Goal: Task Accomplishment & Management: Manage account settings

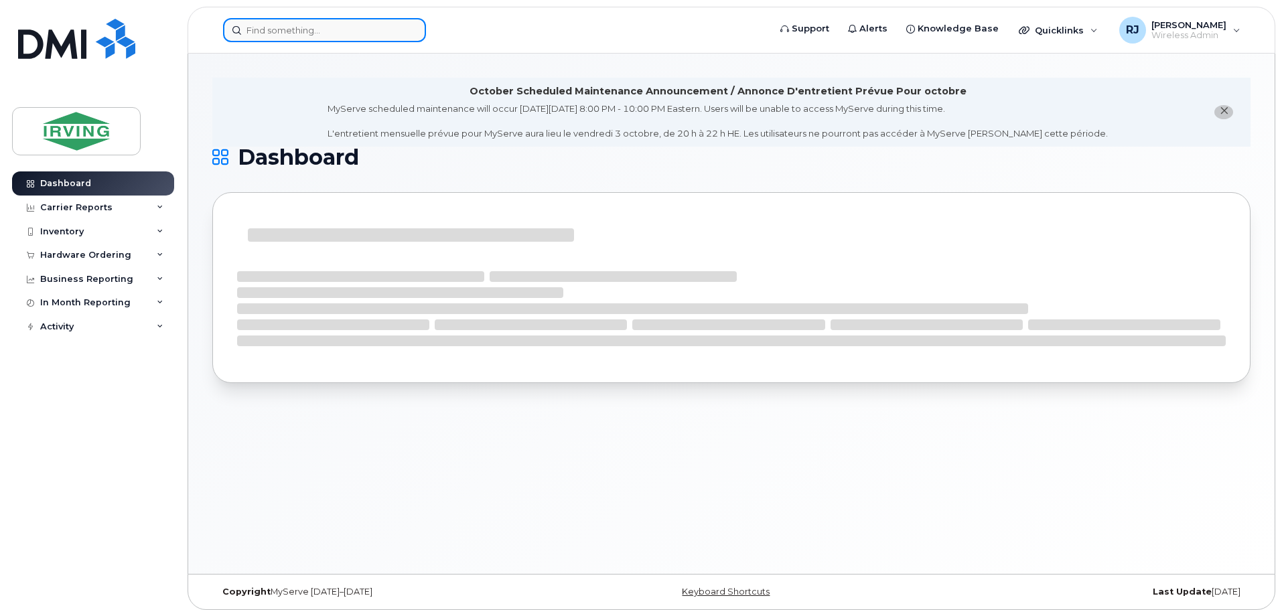
click at [349, 34] on input at bounding box center [324, 30] width 203 height 24
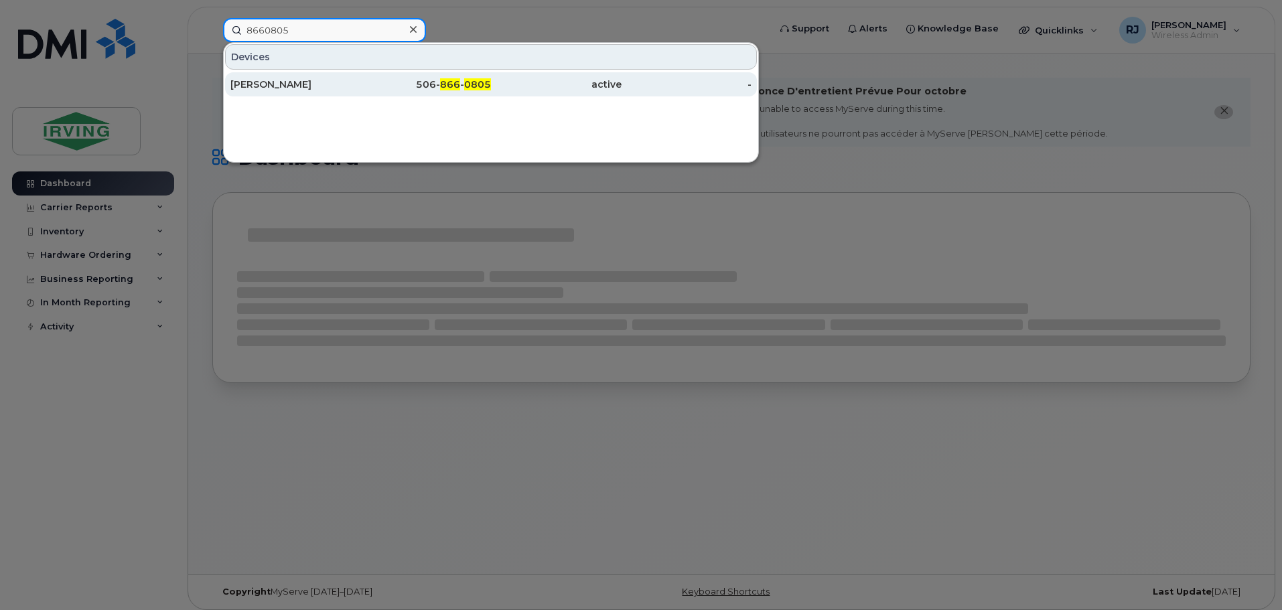
type input "8660805"
click at [279, 88] on div "[PERSON_NAME]" at bounding box center [295, 84] width 131 height 13
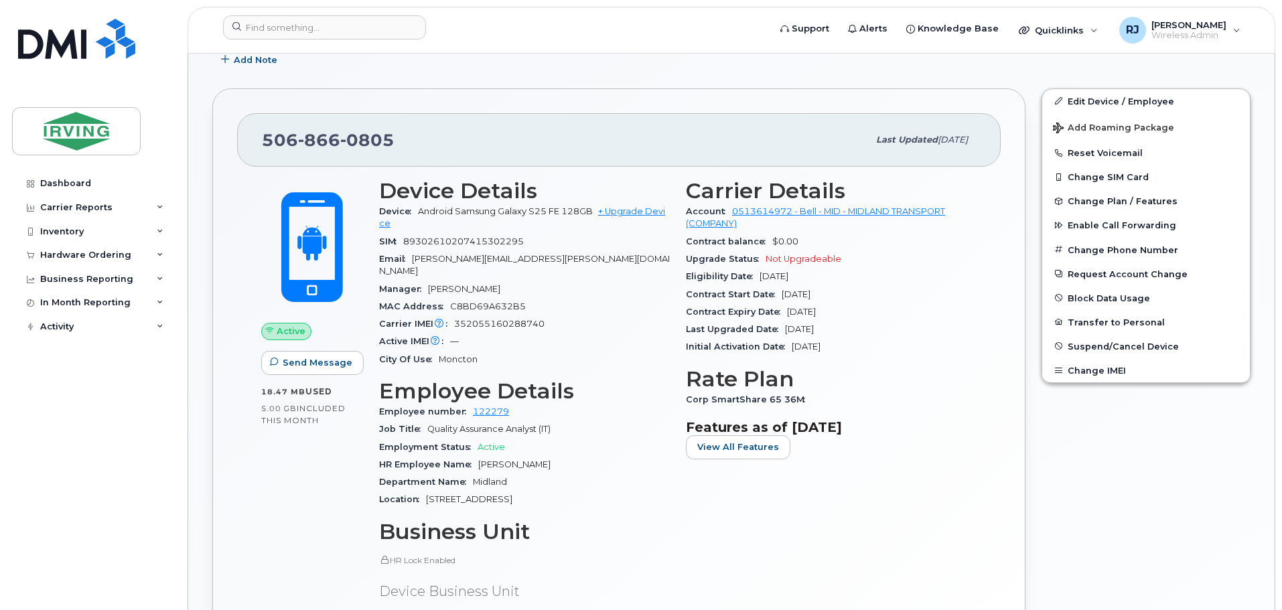
scroll to position [335, 0]
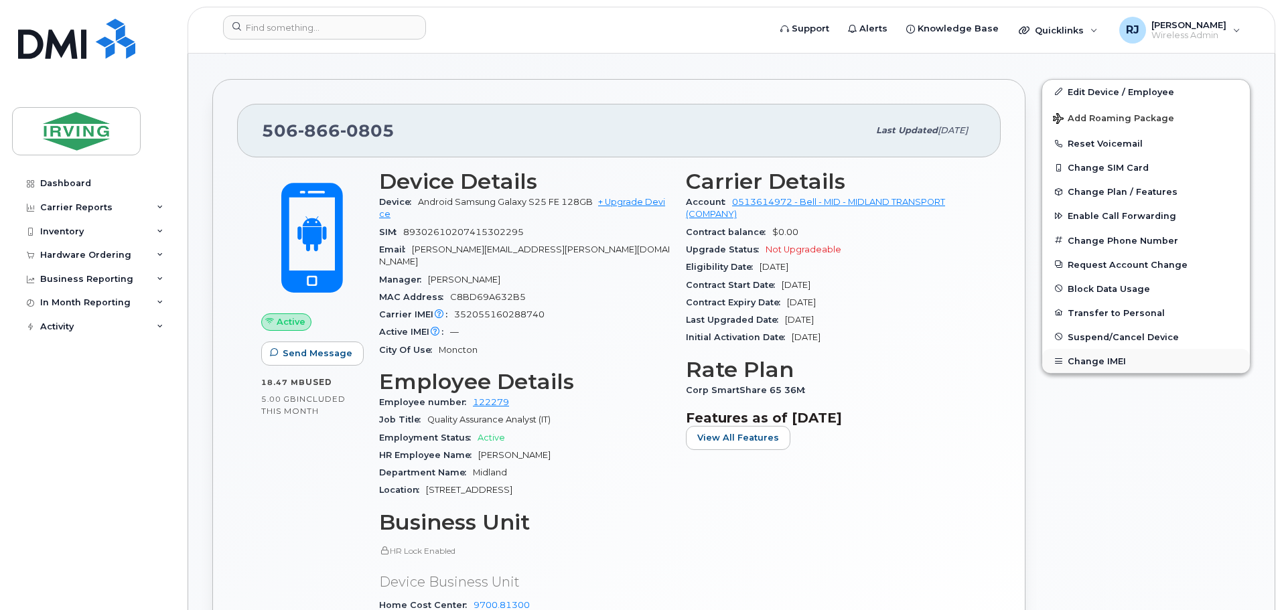
click at [1110, 360] on button "Change IMEI" at bounding box center [1146, 361] width 208 height 24
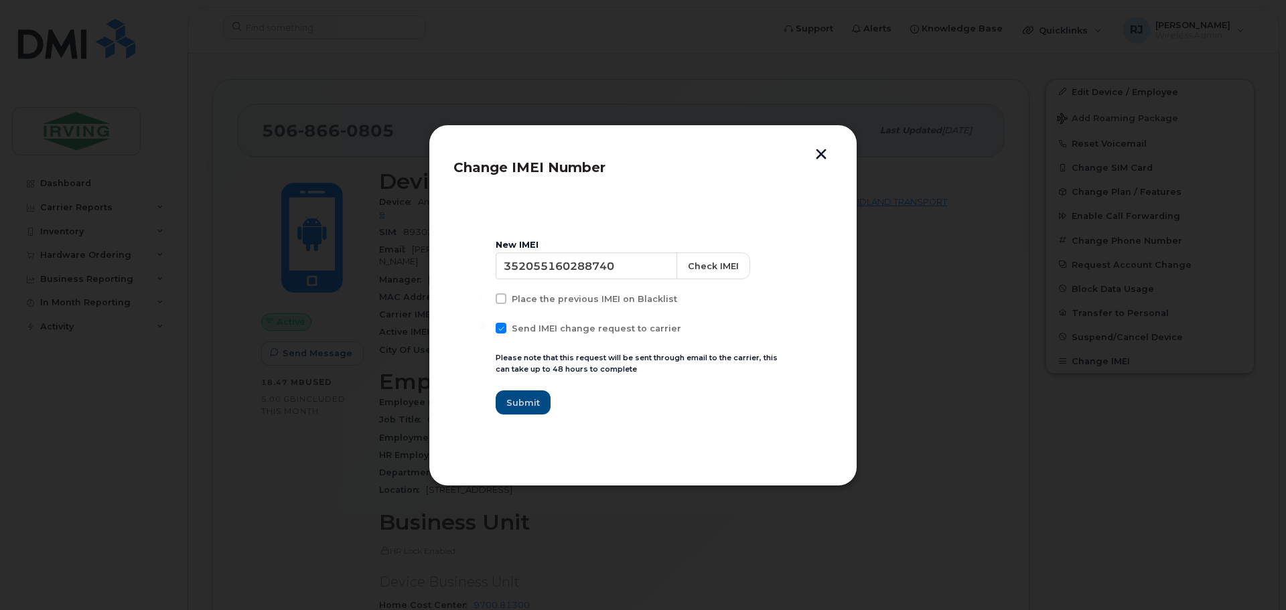
click at [823, 149] on button "button" at bounding box center [821, 156] width 20 height 14
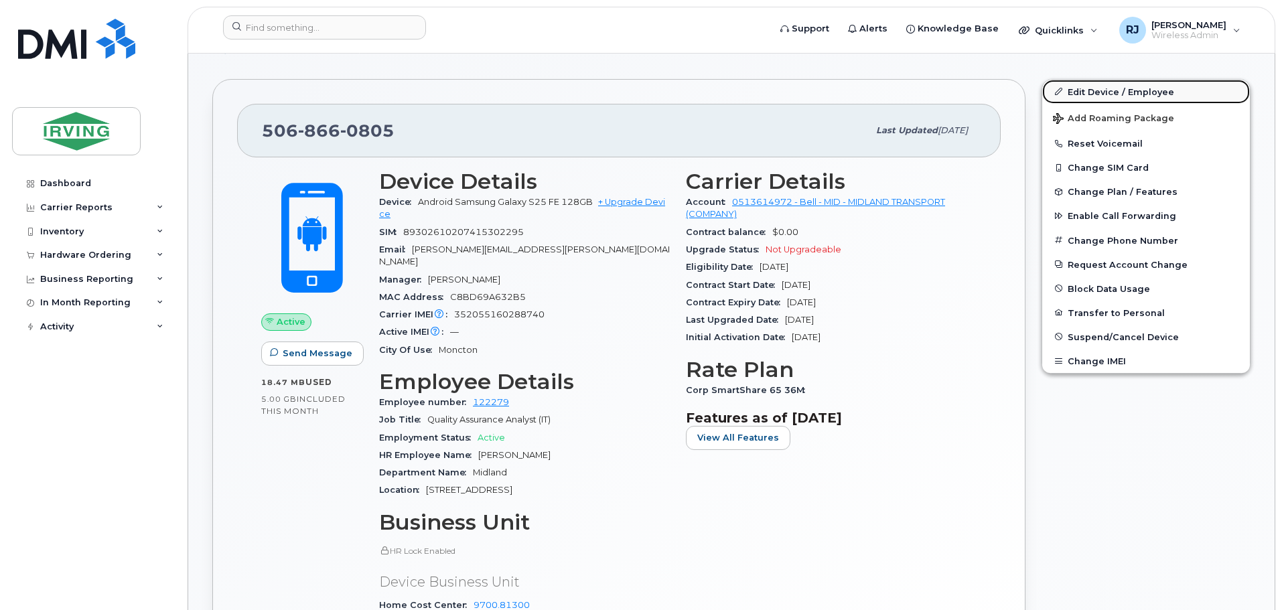
click at [1126, 95] on link "Edit Device / Employee" at bounding box center [1146, 92] width 208 height 24
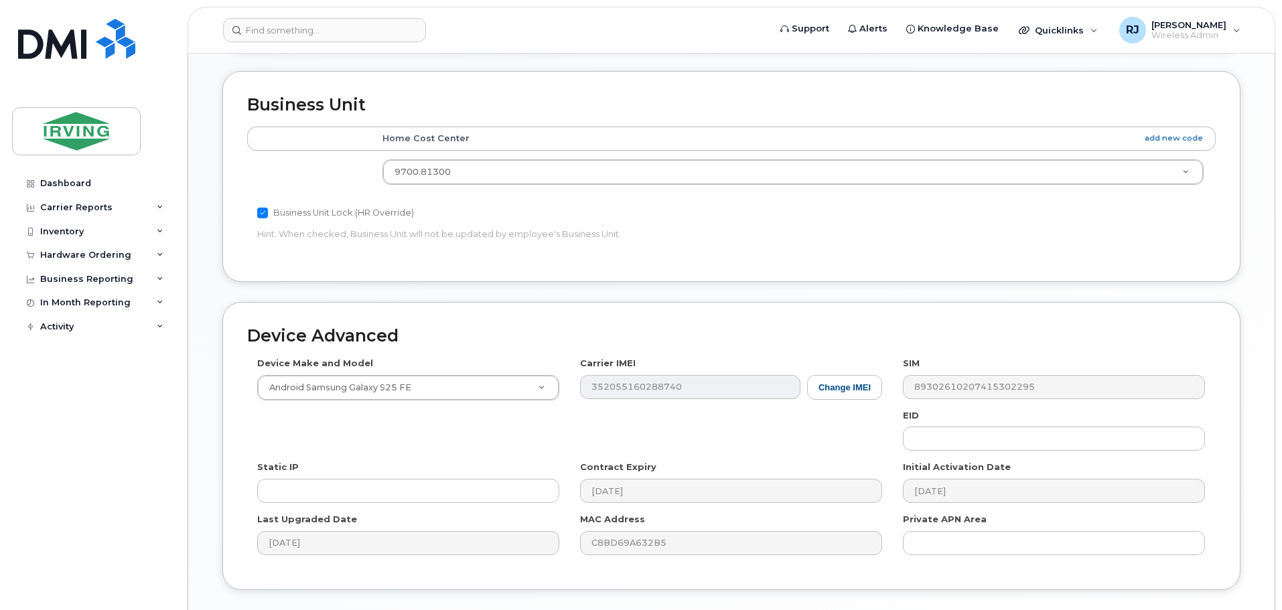
scroll to position [670, 0]
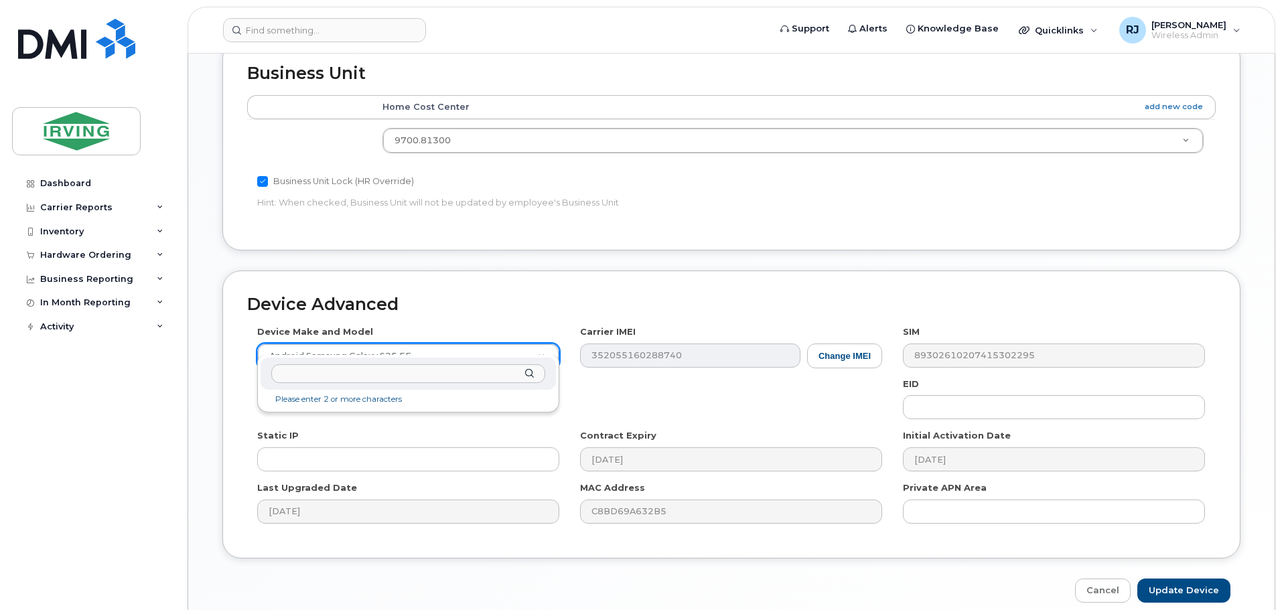
click at [501, 373] on input "text" at bounding box center [408, 373] width 274 height 19
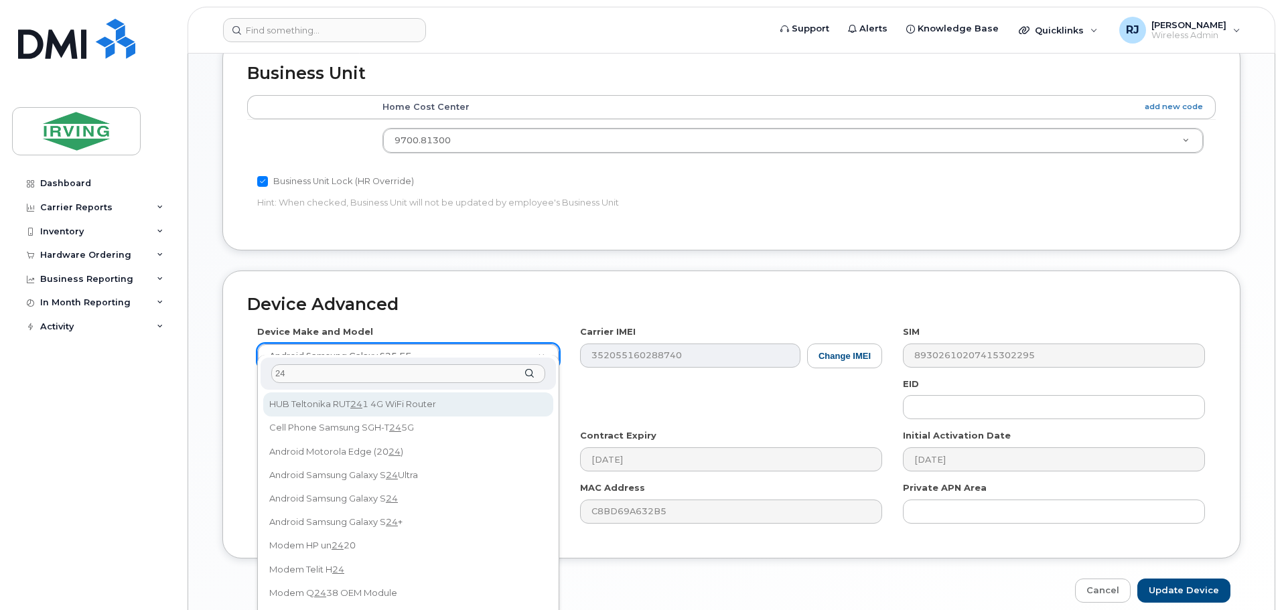
type input "2"
type input "s24 fe"
select select "3249"
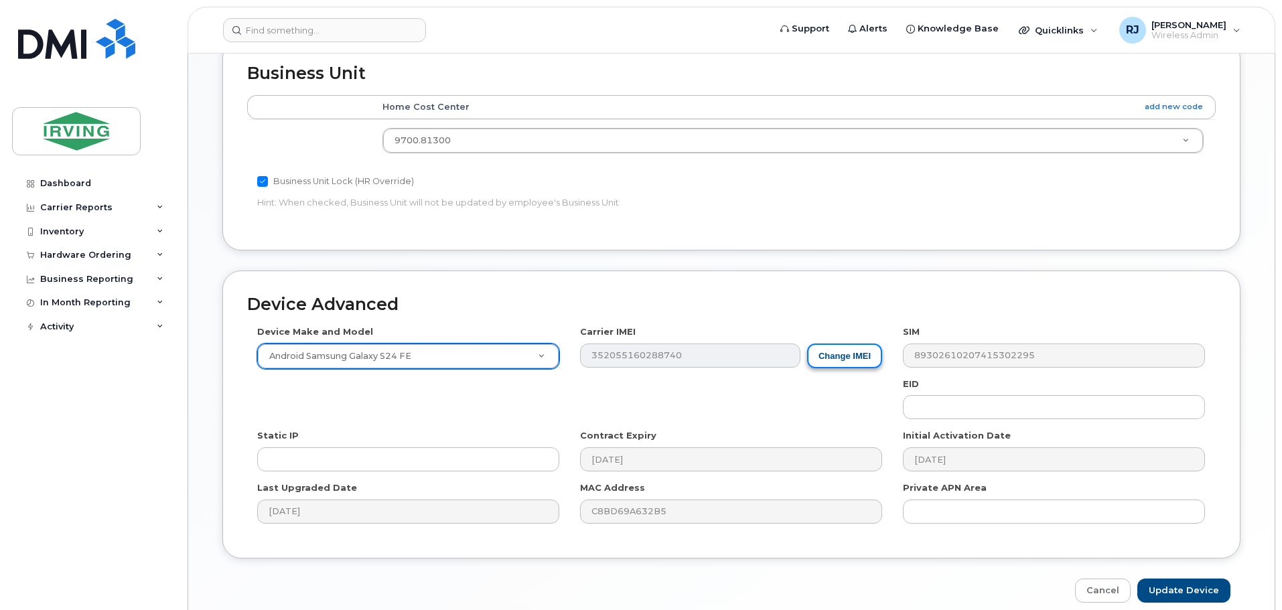
click at [817, 348] on button "Change IMEI" at bounding box center [844, 356] width 75 height 25
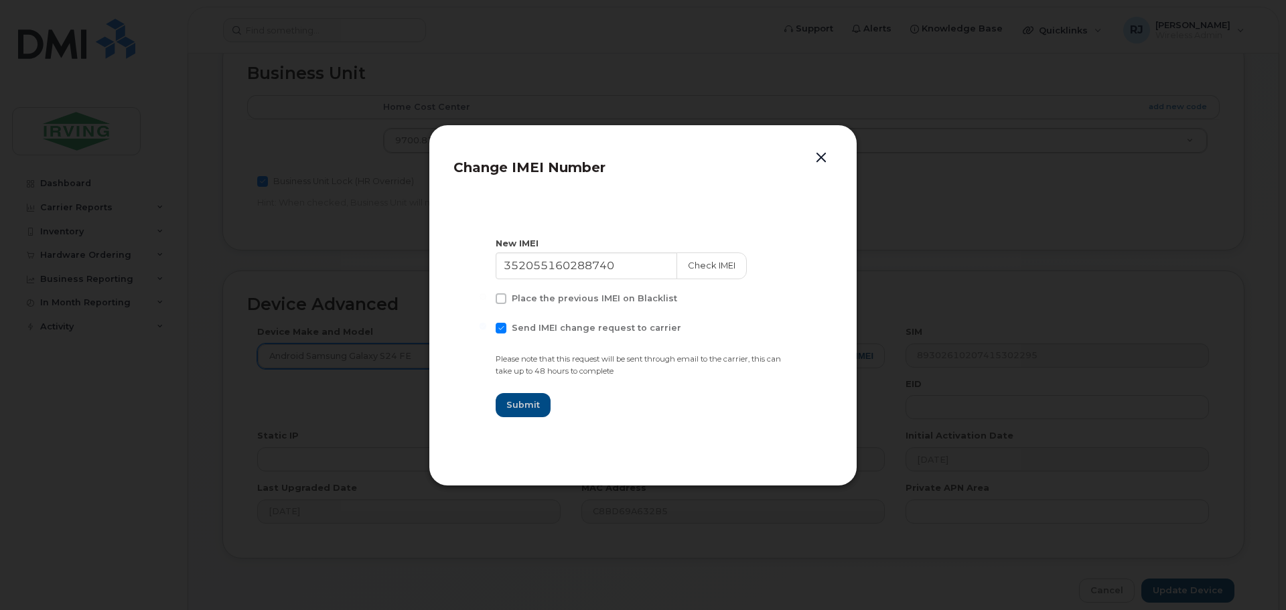
click at [825, 152] on button "button" at bounding box center [821, 158] width 20 height 19
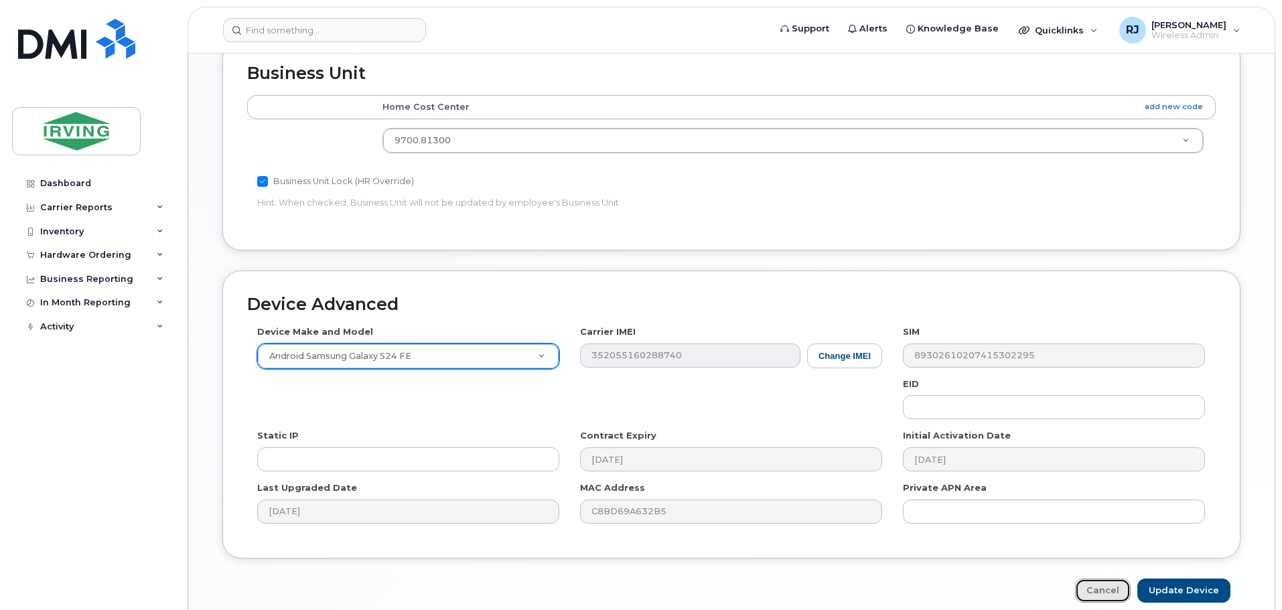
click at [1110, 579] on link "Cancel" at bounding box center [1103, 591] width 56 height 25
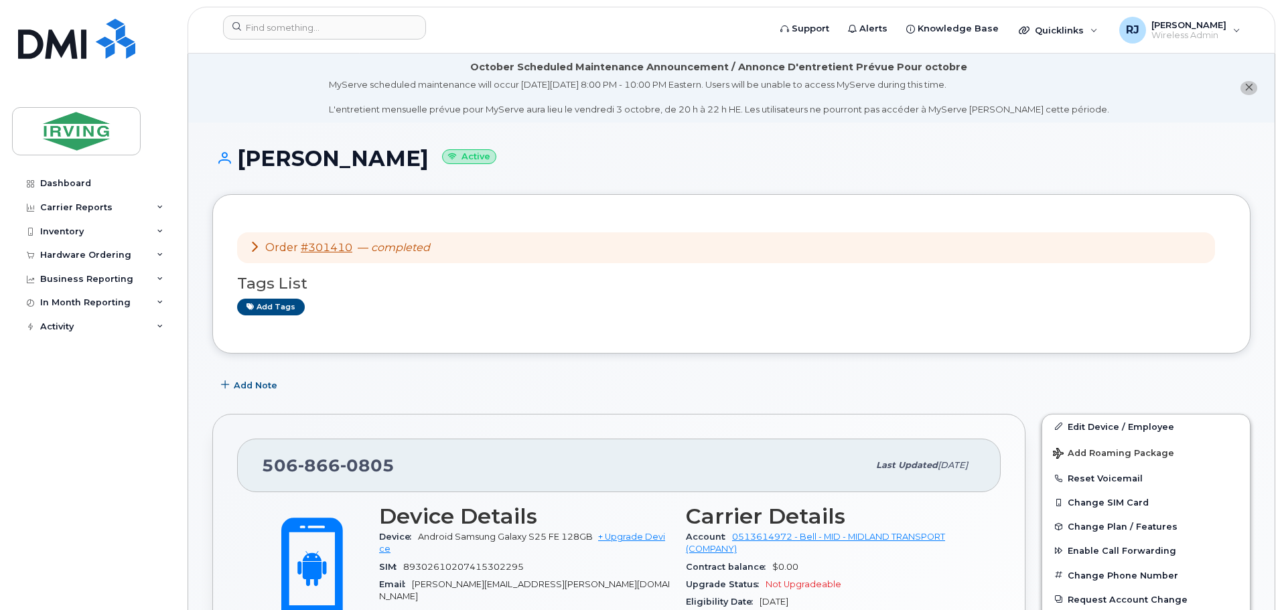
scroll to position [67, 0]
